Goal: Information Seeking & Learning: Learn about a topic

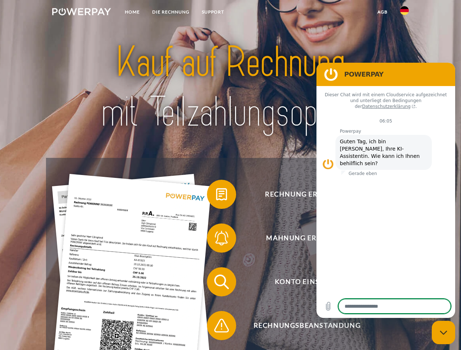
click at [81, 13] on img at bounding box center [81, 11] width 59 height 7
click at [404, 13] on img at bounding box center [404, 10] width 9 height 9
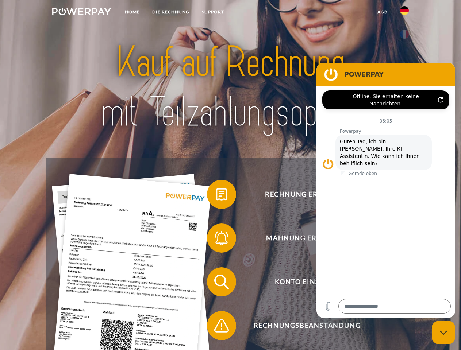
click at [382, 12] on link "agb" at bounding box center [382, 11] width 23 height 13
click at [216, 196] on span at bounding box center [210, 194] width 36 height 36
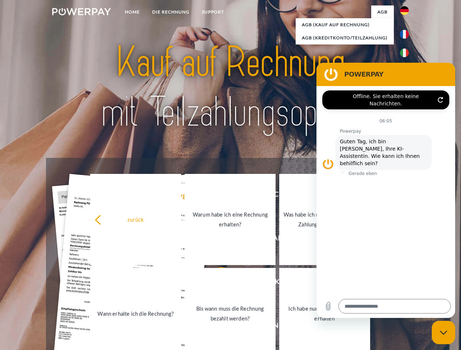
click at [216, 240] on link "Warum habe ich eine Rechnung erhalten?" at bounding box center [230, 219] width 91 height 91
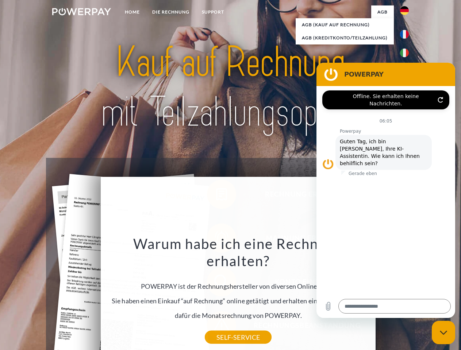
click at [216, 283] on div "Warum habe ich eine Rechnung erhalten? POWERPAY ist der Rechnungshersteller von…" at bounding box center [238, 286] width 266 height 102
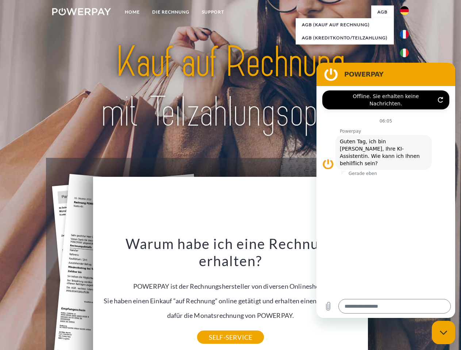
click at [216, 327] on div "Warum habe ich eine Rechnung erhalten? POWERPAY ist der Rechnungshersteller von…" at bounding box center [230, 286] width 266 height 102
click at [443, 333] on icon "Messaging-Fenster schließen" at bounding box center [444, 332] width 8 height 5
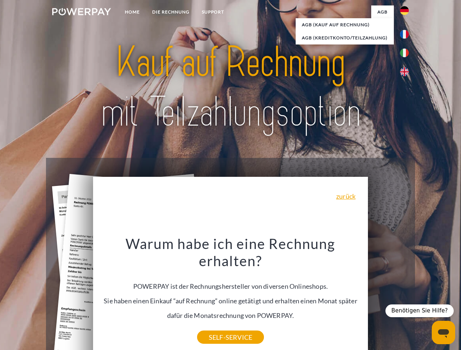
type textarea "*"
